Goal: Task Accomplishment & Management: Use online tool/utility

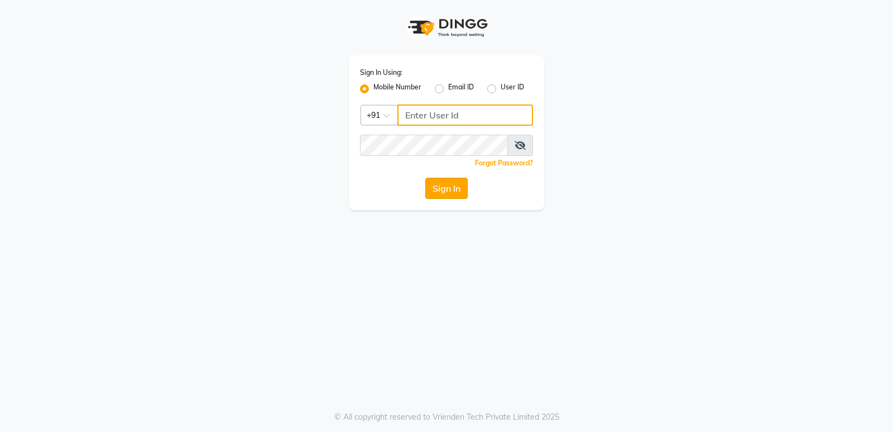
type input "9206566566"
click at [459, 184] on button "Sign In" at bounding box center [446, 188] width 42 height 21
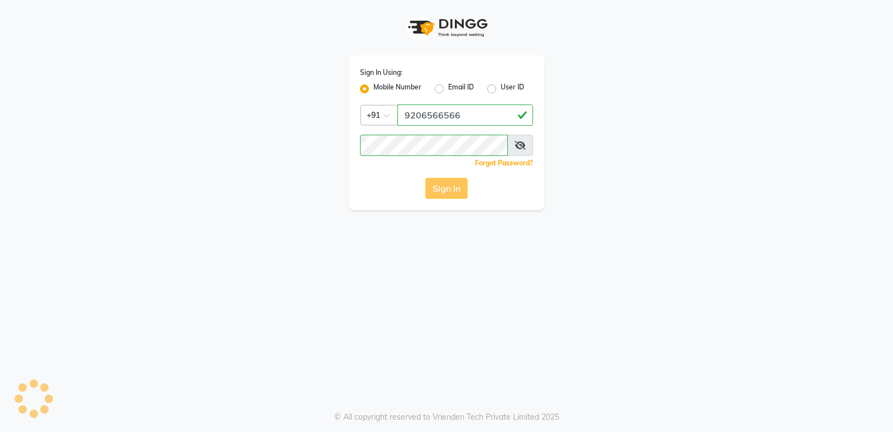
click at [459, 184] on div "Sign In" at bounding box center [446, 188] width 173 height 21
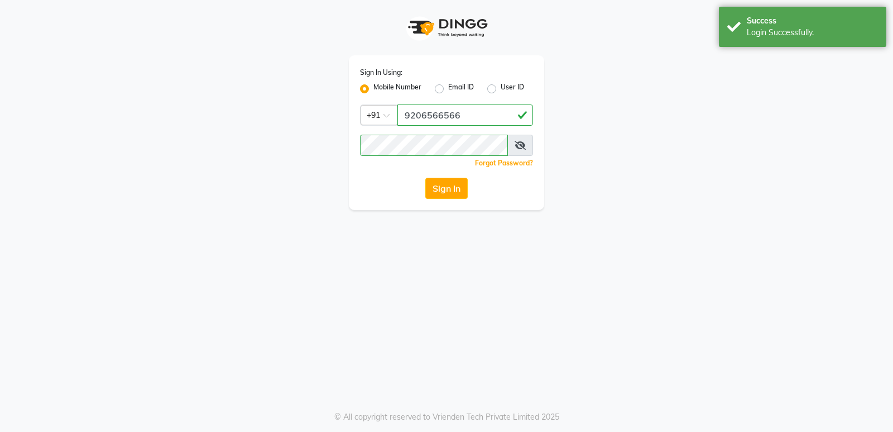
select select "5471"
select select "service"
